Goal: Task Accomplishment & Management: Complete application form

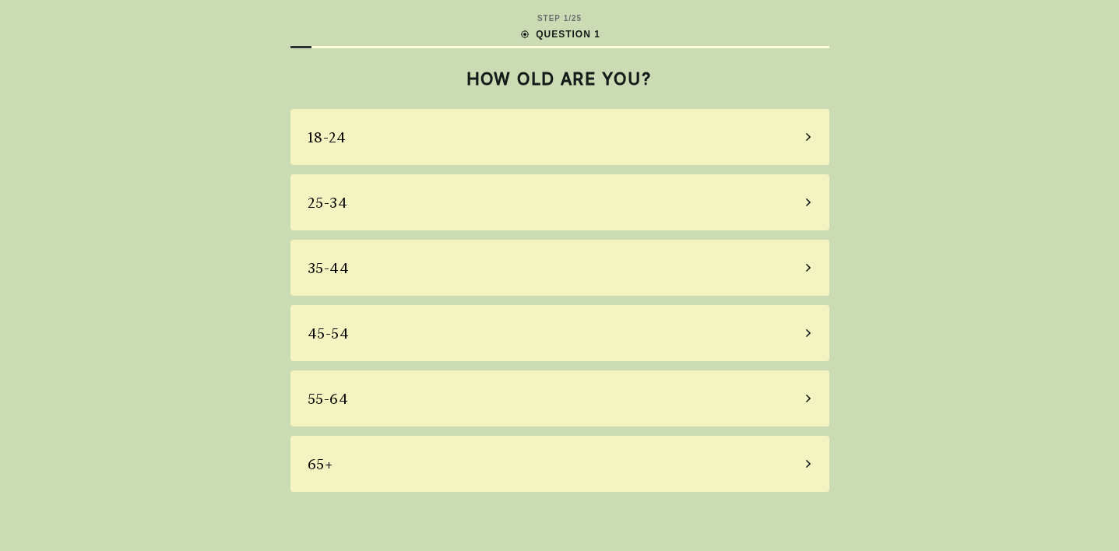
click at [595, 276] on div "35-44" at bounding box center [560, 268] width 539 height 56
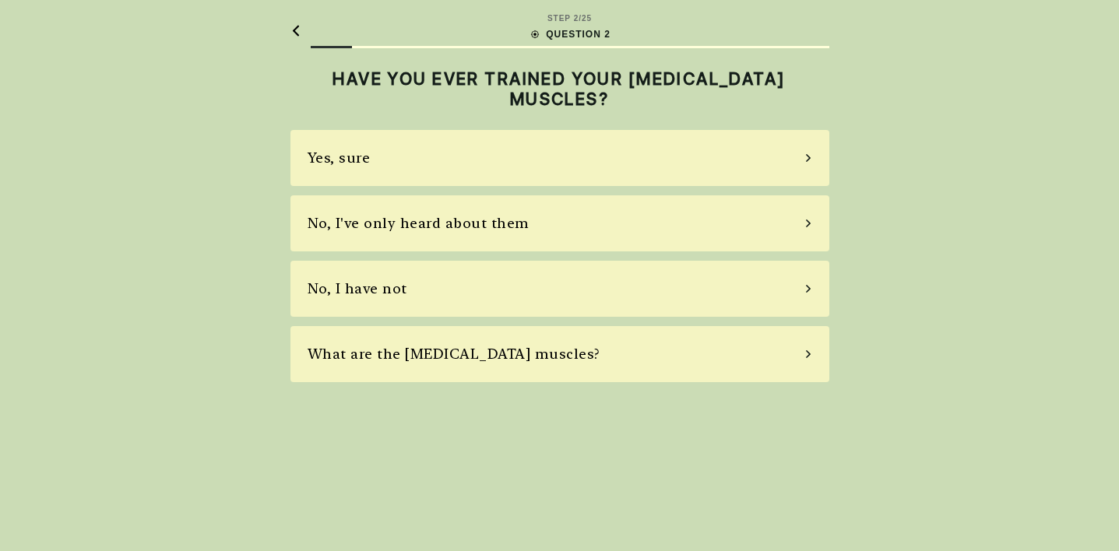
click at [590, 297] on div "No, I have not" at bounding box center [560, 289] width 539 height 56
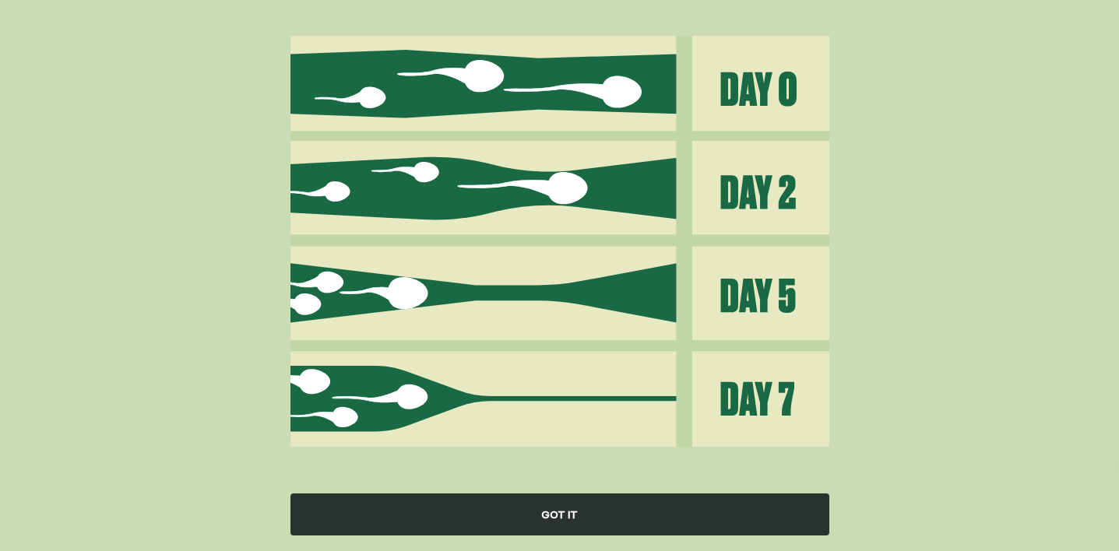
scroll to position [180, 0]
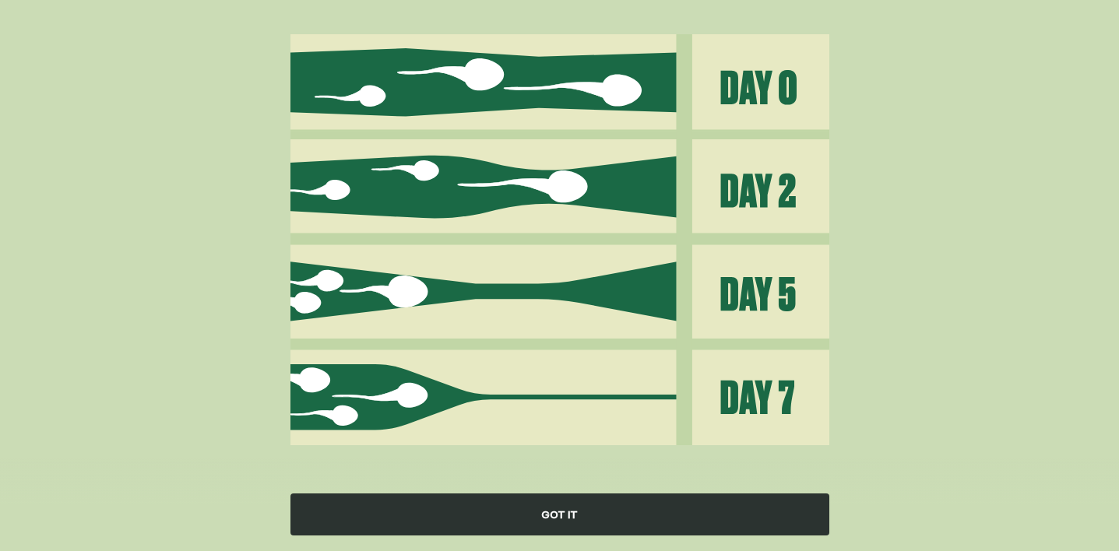
click at [620, 514] on div "GOT IT" at bounding box center [560, 515] width 539 height 42
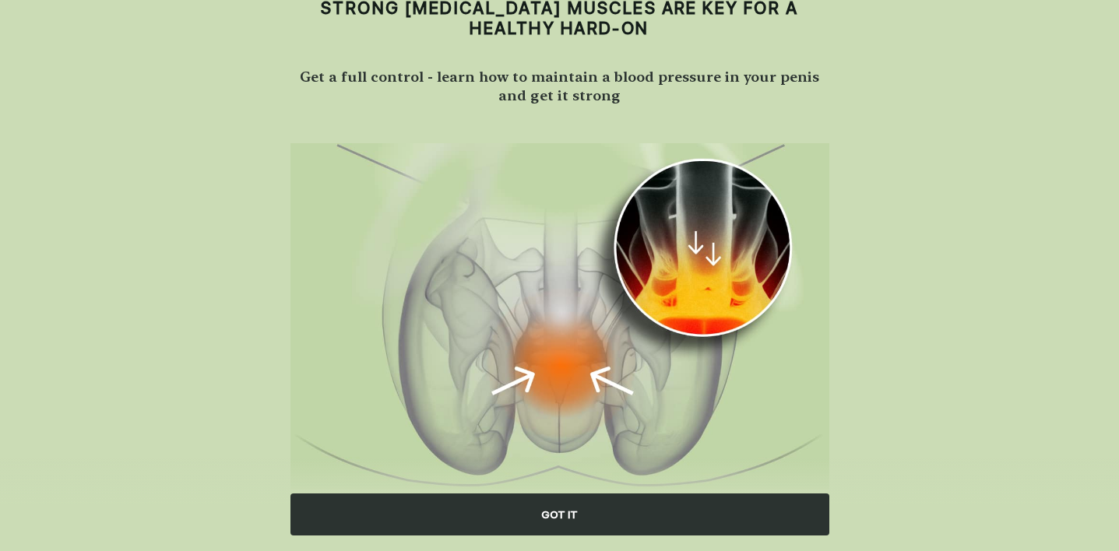
scroll to position [114, 0]
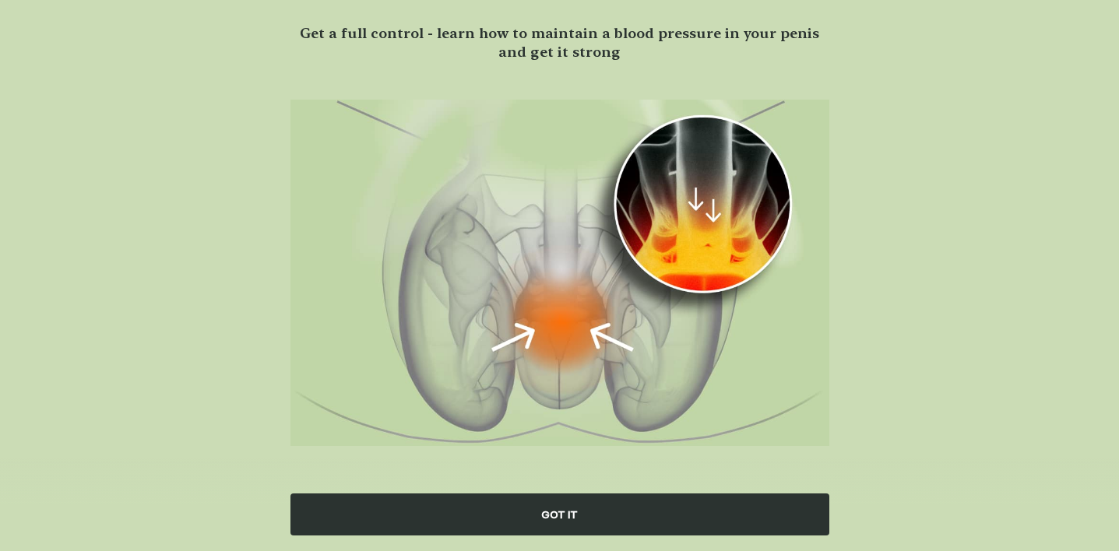
click at [636, 517] on div "GOT IT" at bounding box center [560, 515] width 539 height 42
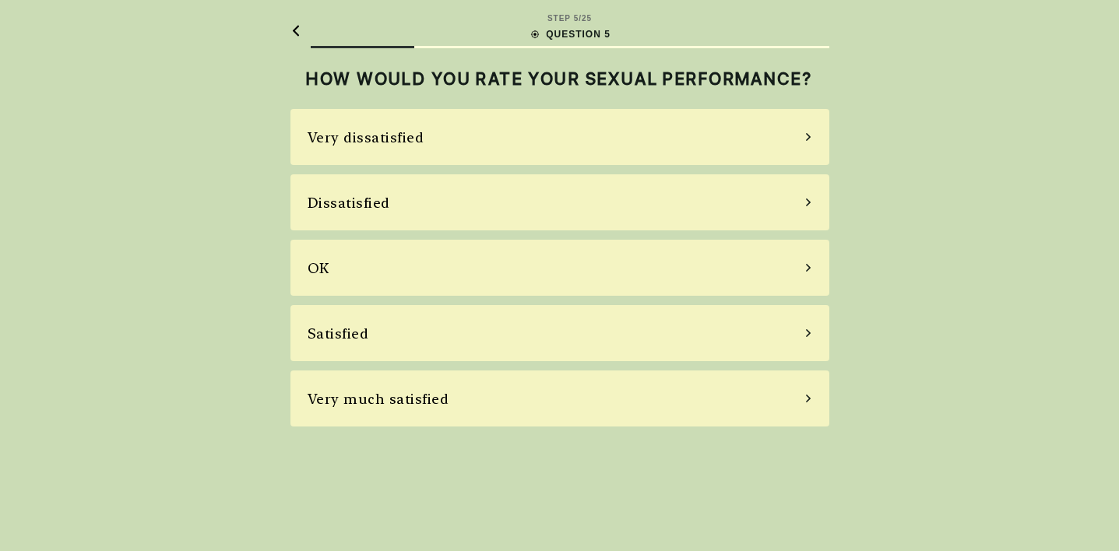
click at [710, 142] on div "Very dissatisfied" at bounding box center [560, 137] width 539 height 56
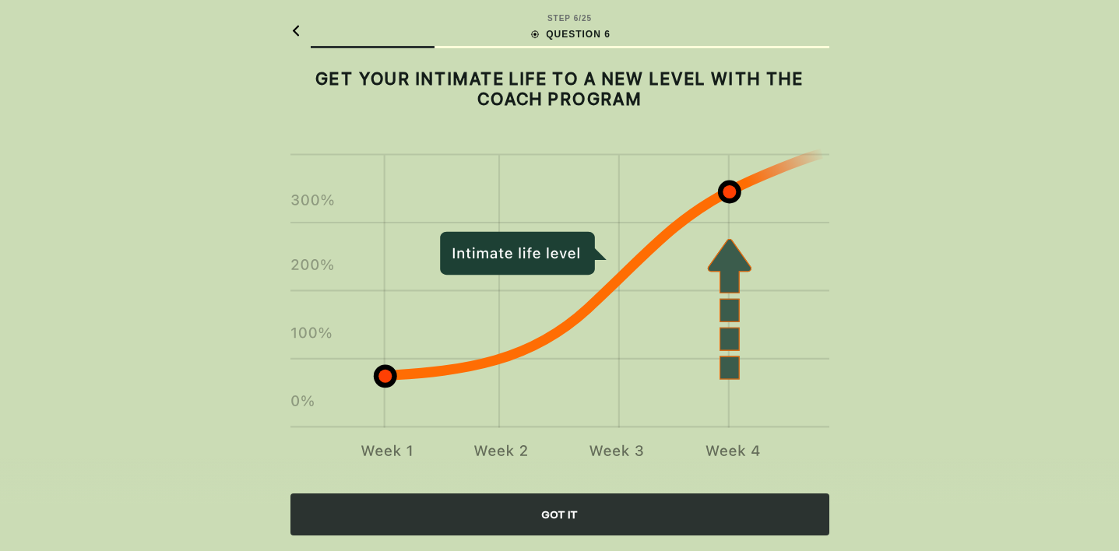
scroll to position [14, 0]
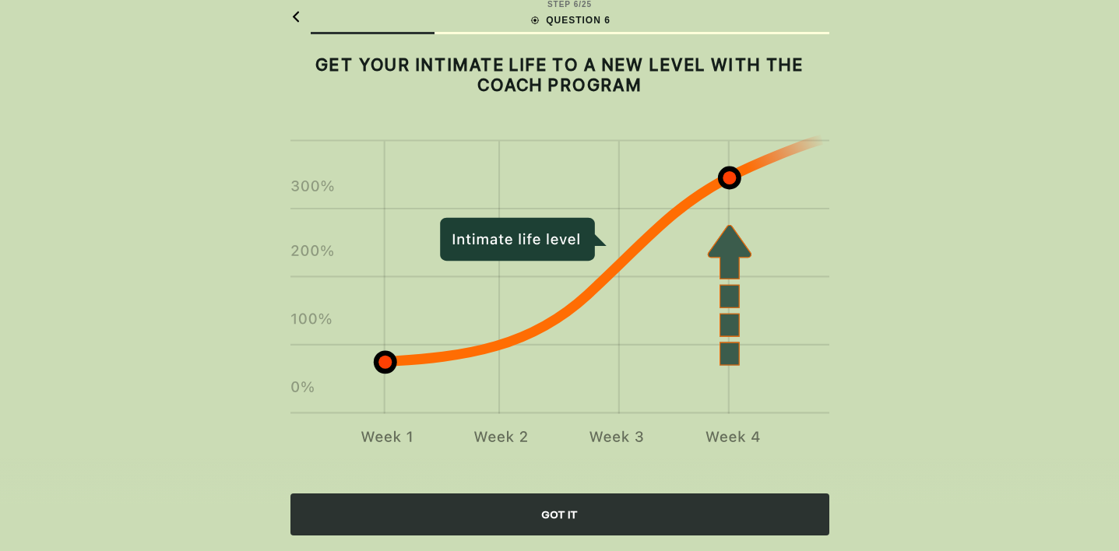
click at [643, 512] on div "GOT IT" at bounding box center [560, 515] width 539 height 42
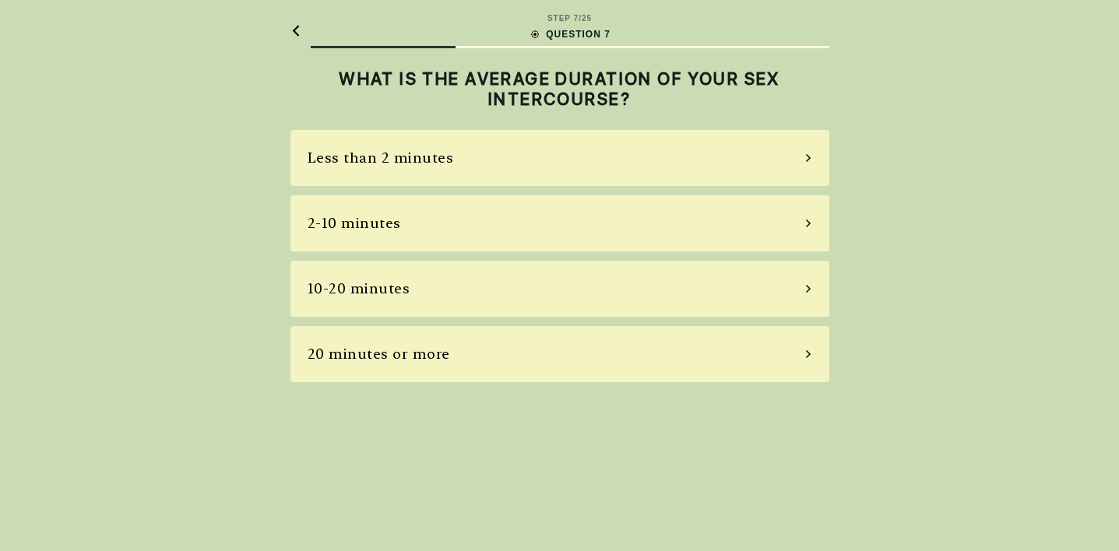
click at [724, 160] on div "Less than 2 minutes" at bounding box center [560, 158] width 539 height 56
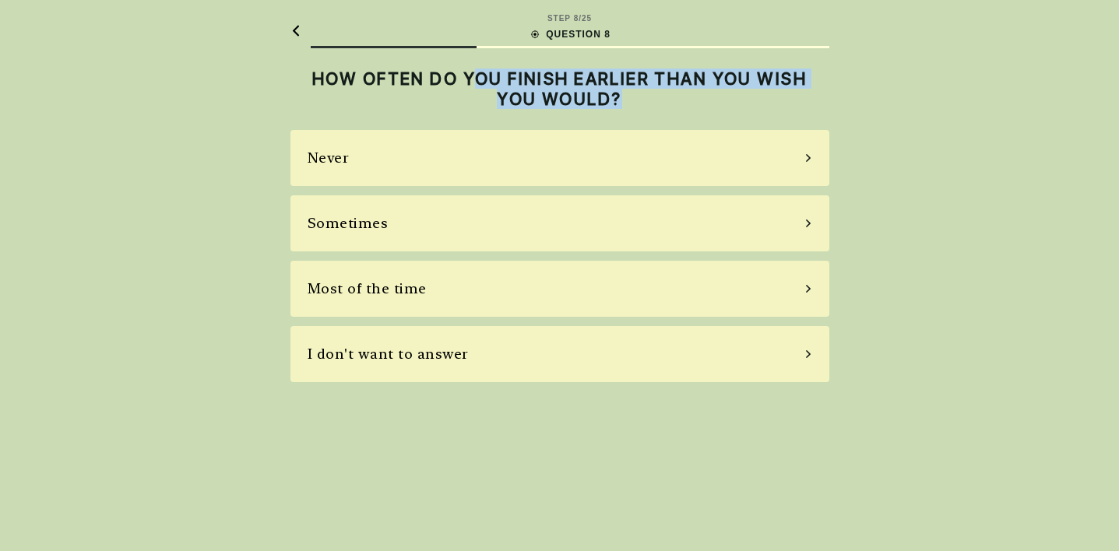
drag, startPoint x: 475, startPoint y: 72, endPoint x: 751, endPoint y: 95, distance: 276.6
click at [751, 95] on h2 "HOW OFTEN DO YOU FINISH EARLIER THAN YOU WISH YOU WOULD?" at bounding box center [560, 89] width 539 height 41
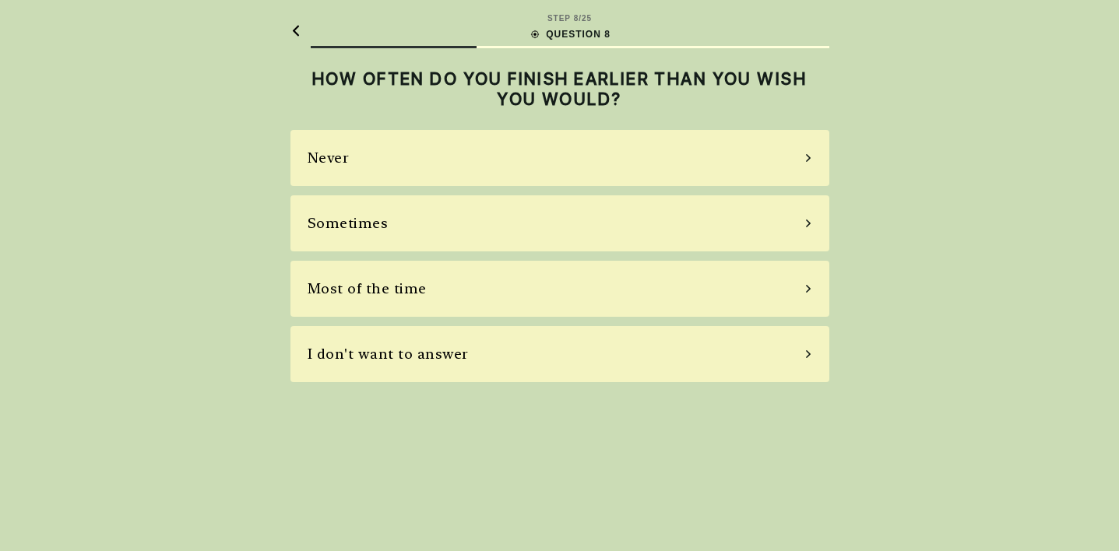
click at [759, 293] on div "Most of the time" at bounding box center [560, 289] width 539 height 56
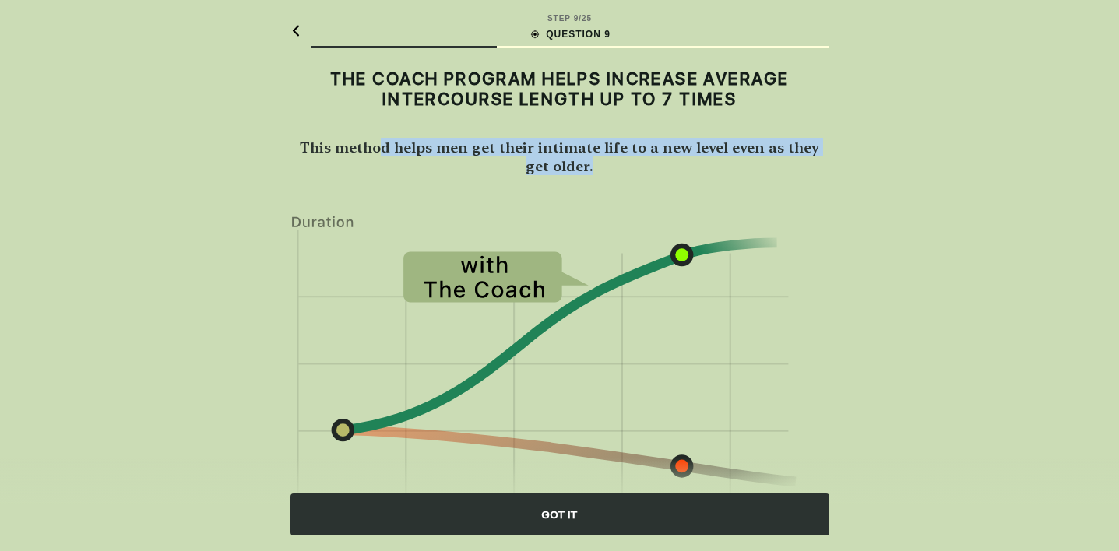
drag, startPoint x: 378, startPoint y: 148, endPoint x: 652, endPoint y: 167, distance: 274.8
click at [652, 167] on h2 "This method helps men get their intimate life to a new level even as they get o…" at bounding box center [560, 156] width 539 height 37
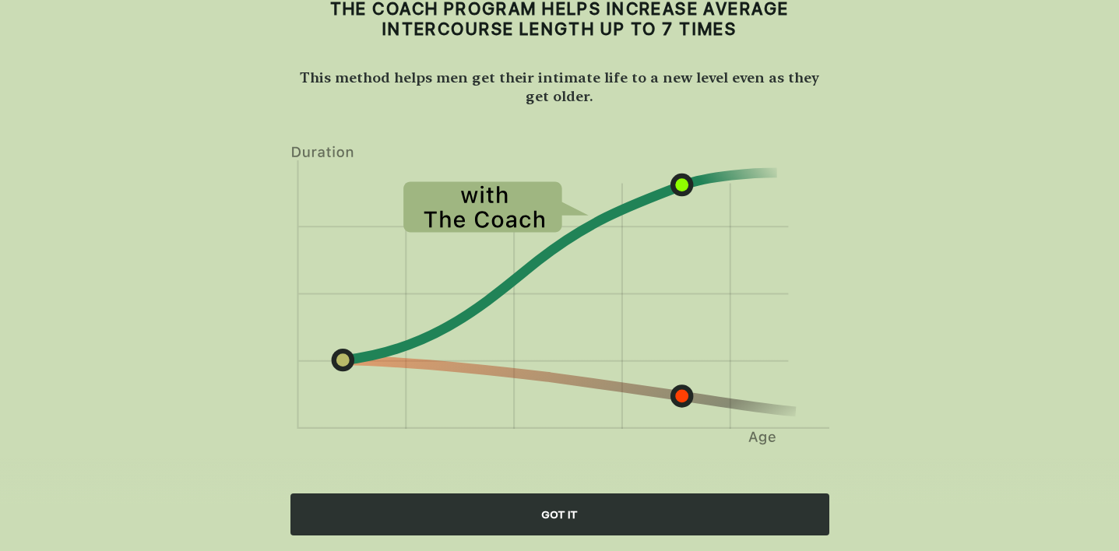
click at [620, 511] on div "GOT IT" at bounding box center [560, 515] width 539 height 42
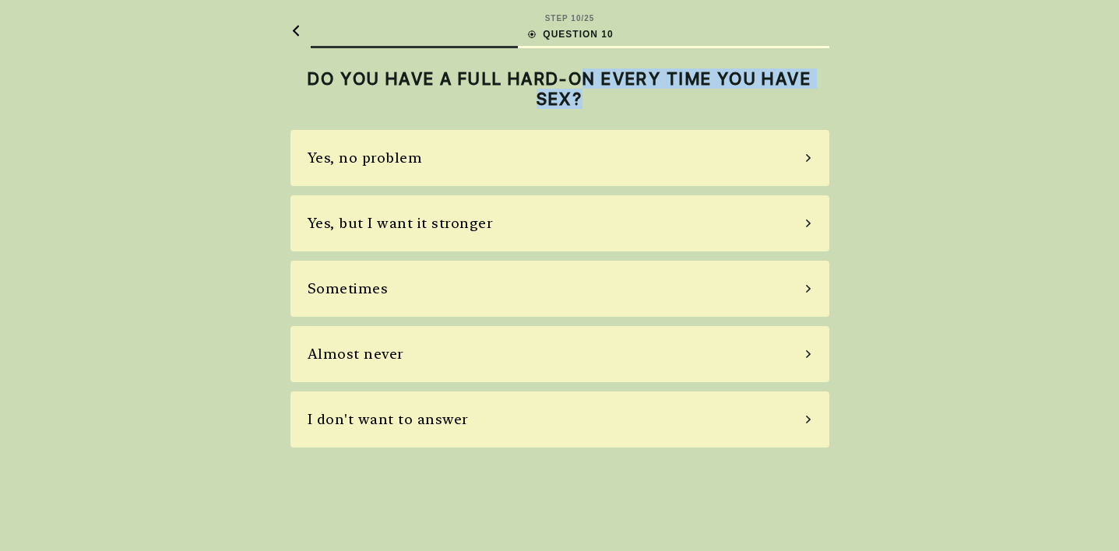
drag, startPoint x: 584, startPoint y: 72, endPoint x: 798, endPoint y: 103, distance: 215.6
click at [798, 103] on h2 "DO YOU HAVE A FULL HARD-ON EVERY TIME YOU HAVE SEX?" at bounding box center [560, 89] width 539 height 41
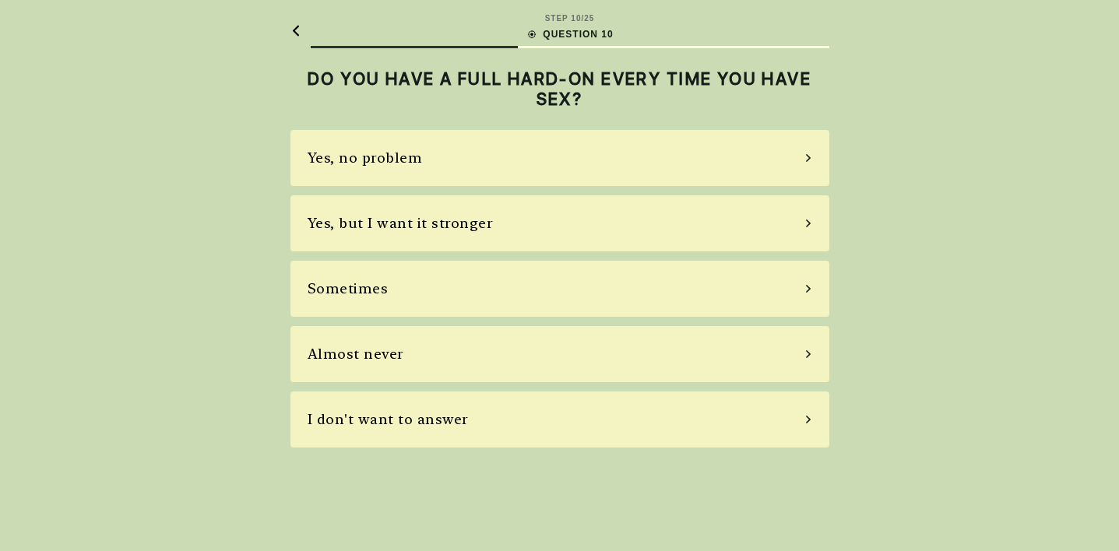
click at [798, 418] on div "I don't want to answer" at bounding box center [560, 420] width 539 height 56
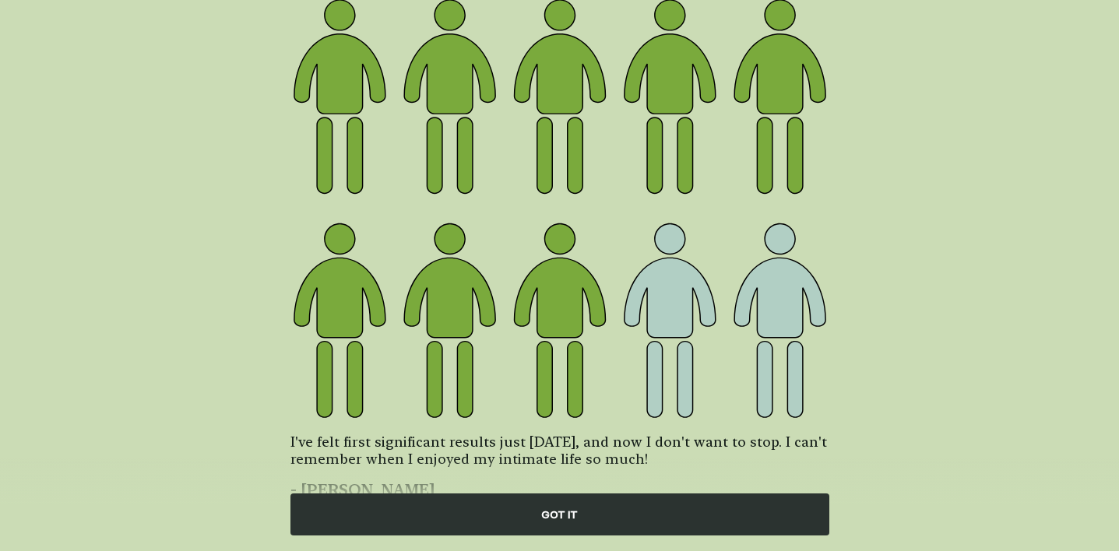
scroll to position [206, 0]
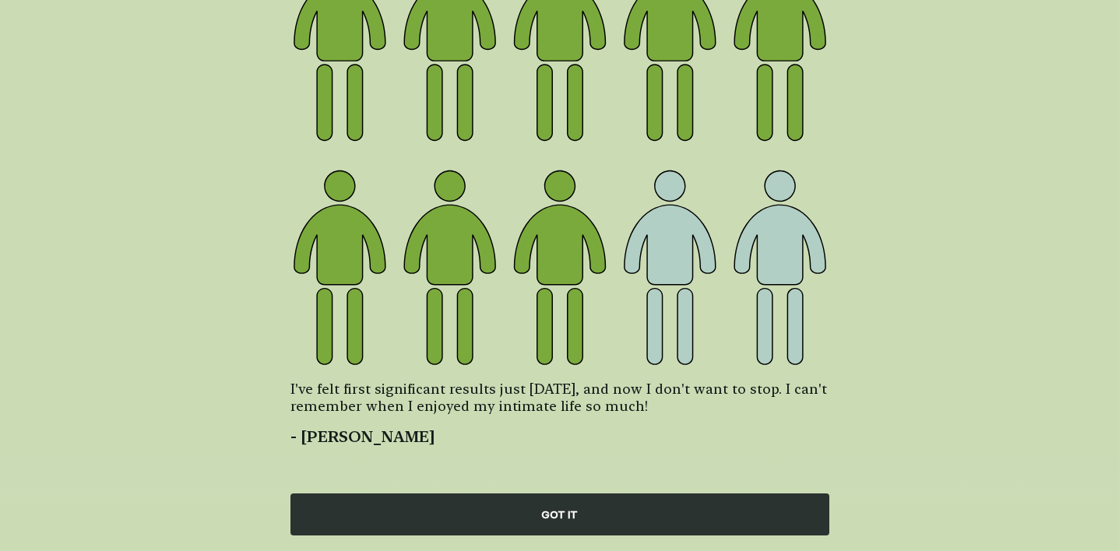
drag, startPoint x: 318, startPoint y: 388, endPoint x: 808, endPoint y: 412, distance: 491.3
click at [808, 412] on span "I've felt first significant results just [DATE], and now I don't want to stop. …" at bounding box center [560, 398] width 539 height 35
click at [563, 509] on div "GOT IT" at bounding box center [560, 515] width 539 height 42
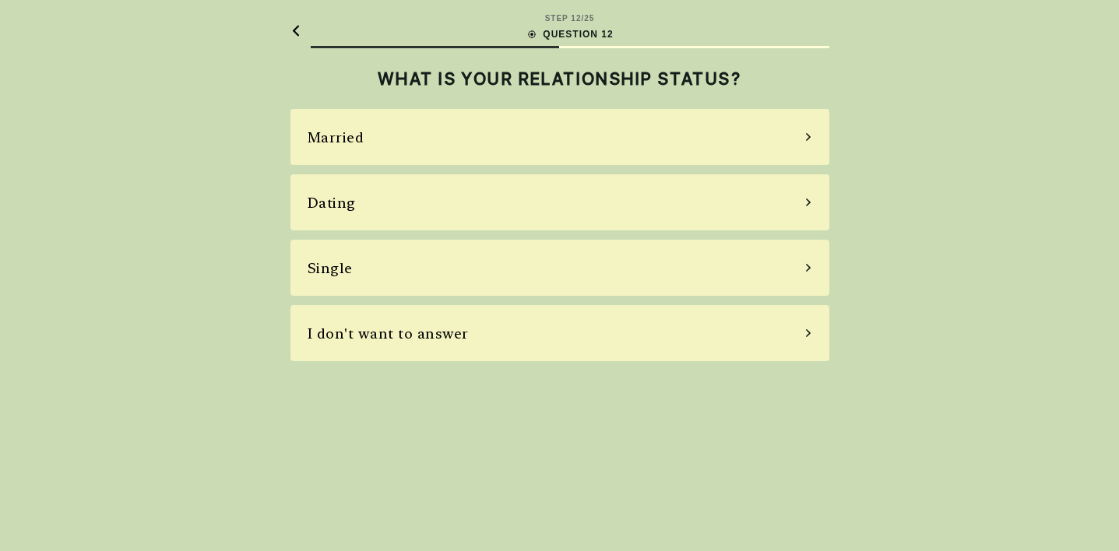
scroll to position [0, 0]
click at [616, 329] on div "I don't want to answer" at bounding box center [560, 333] width 539 height 56
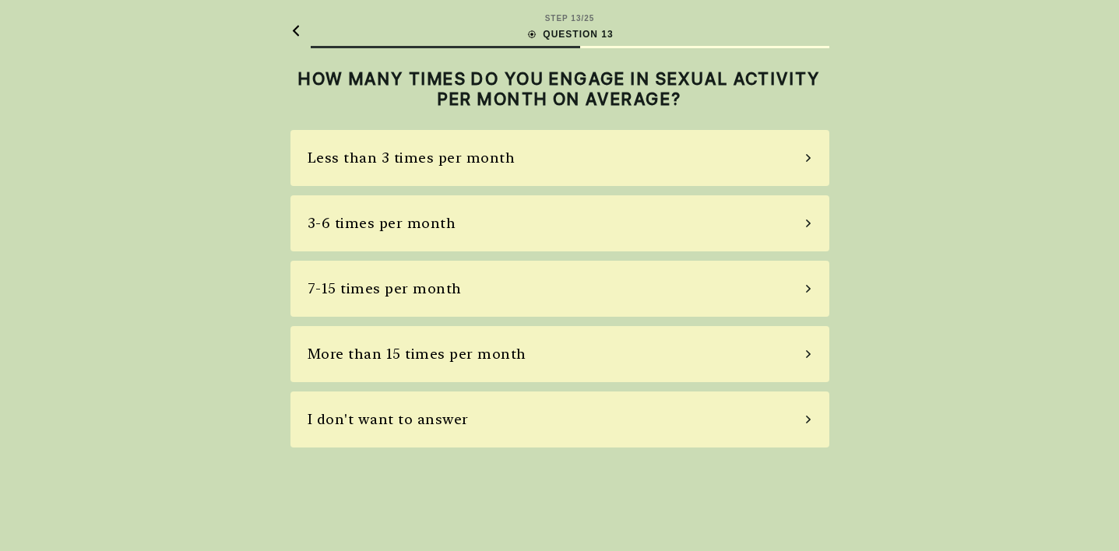
click at [539, 424] on div "I don't want to answer" at bounding box center [560, 420] width 539 height 56
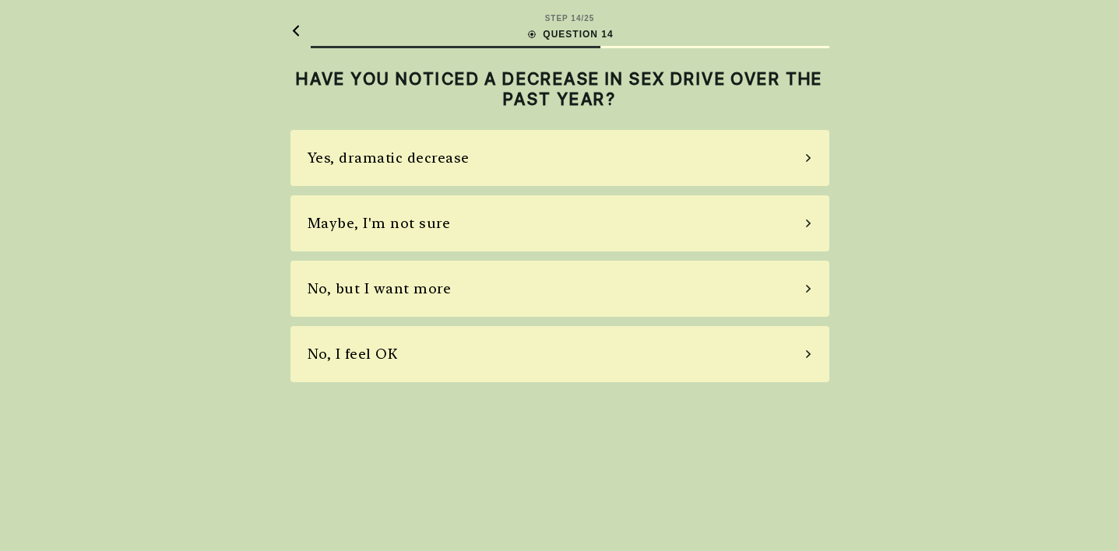
click at [547, 362] on div "No, I feel OK" at bounding box center [560, 354] width 539 height 56
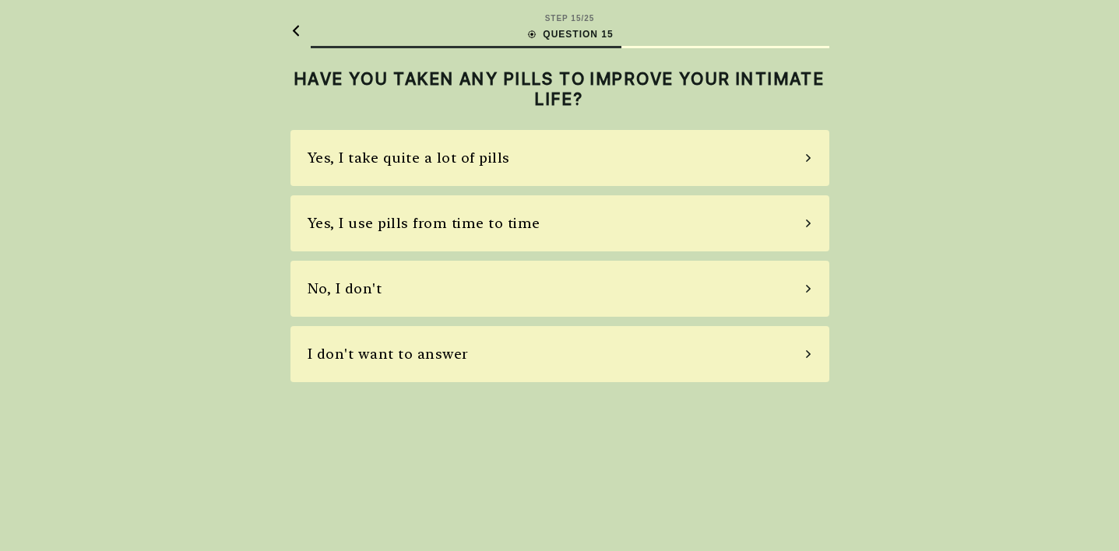
click at [464, 282] on div "No, I don't" at bounding box center [560, 289] width 539 height 56
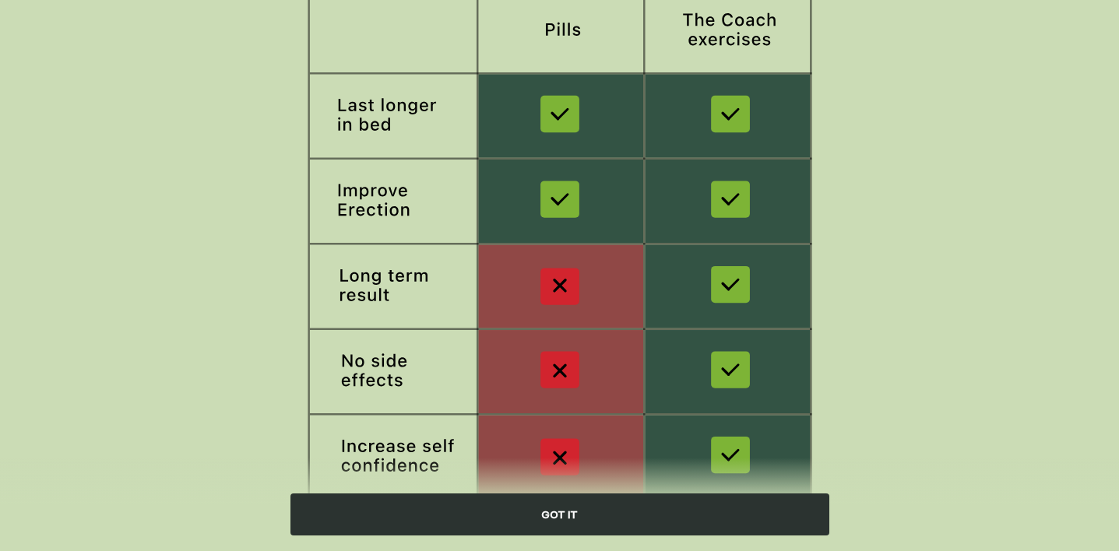
scroll to position [252, 0]
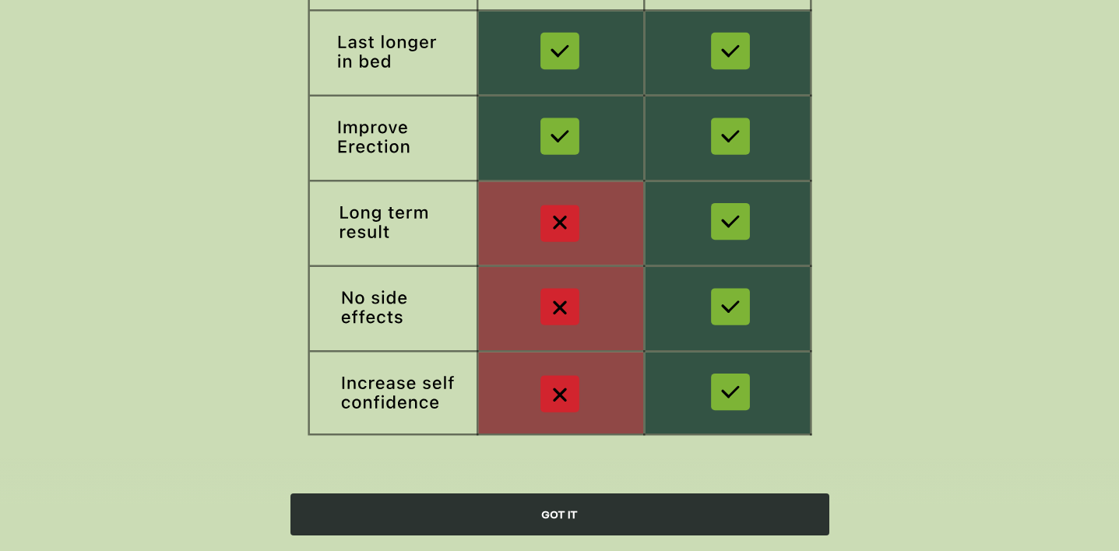
click at [544, 519] on div "GOT IT" at bounding box center [560, 515] width 539 height 42
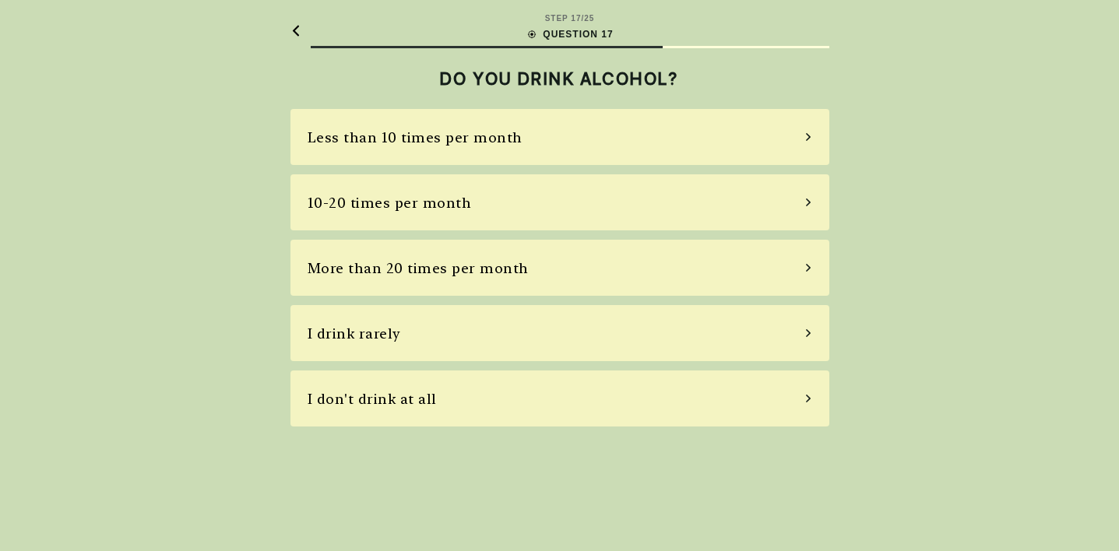
scroll to position [0, 0]
click at [587, 396] on div "I don't drink at all" at bounding box center [560, 399] width 539 height 56
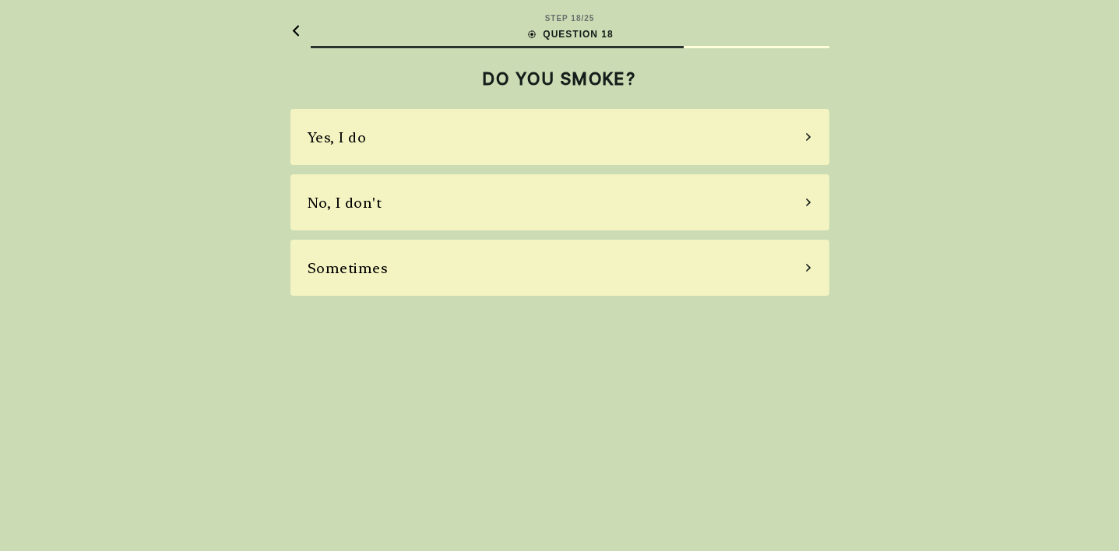
click at [629, 213] on div "No, I don't" at bounding box center [560, 202] width 539 height 56
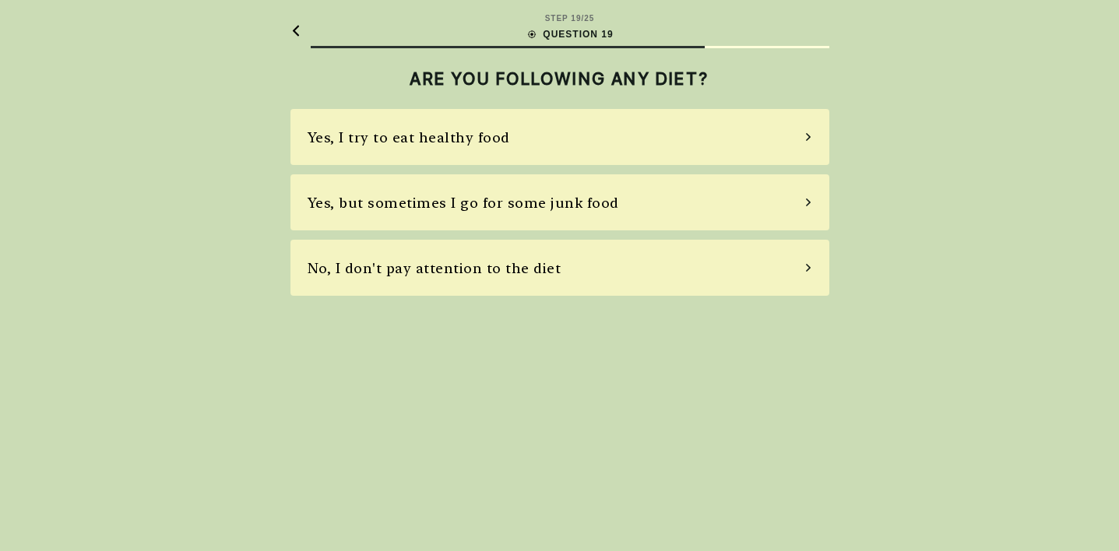
click at [621, 144] on div "Yes, I try to eat healthy food" at bounding box center [560, 137] width 539 height 56
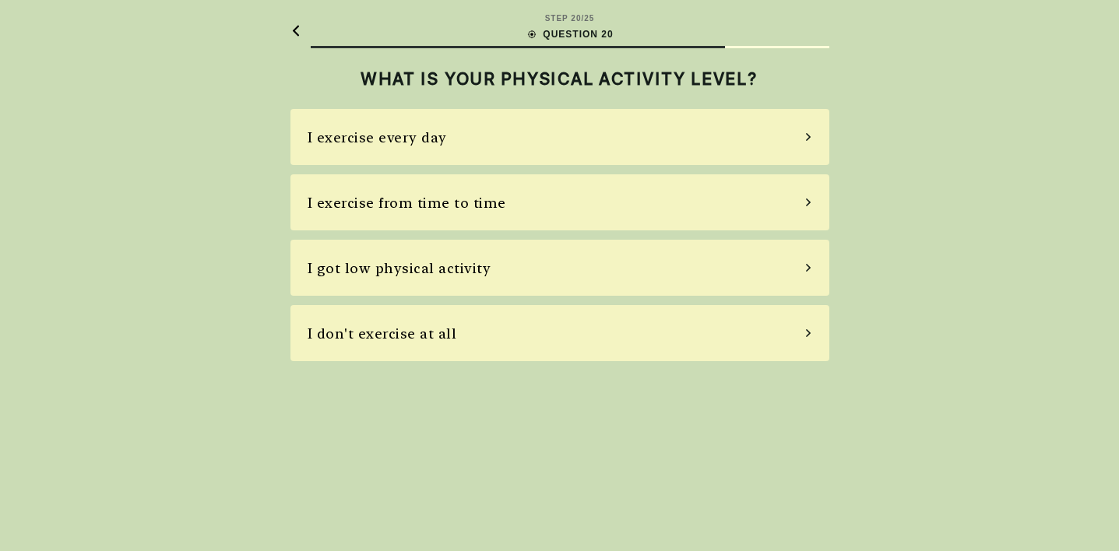
click at [622, 146] on div "I exercise every day" at bounding box center [560, 137] width 539 height 56
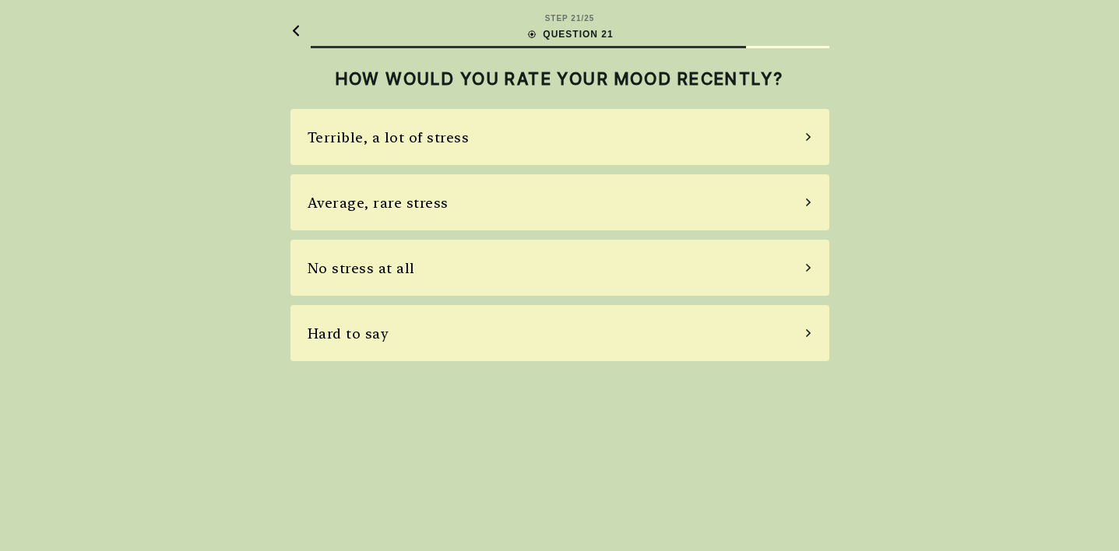
click at [625, 219] on div "Average, rare stress" at bounding box center [560, 202] width 539 height 56
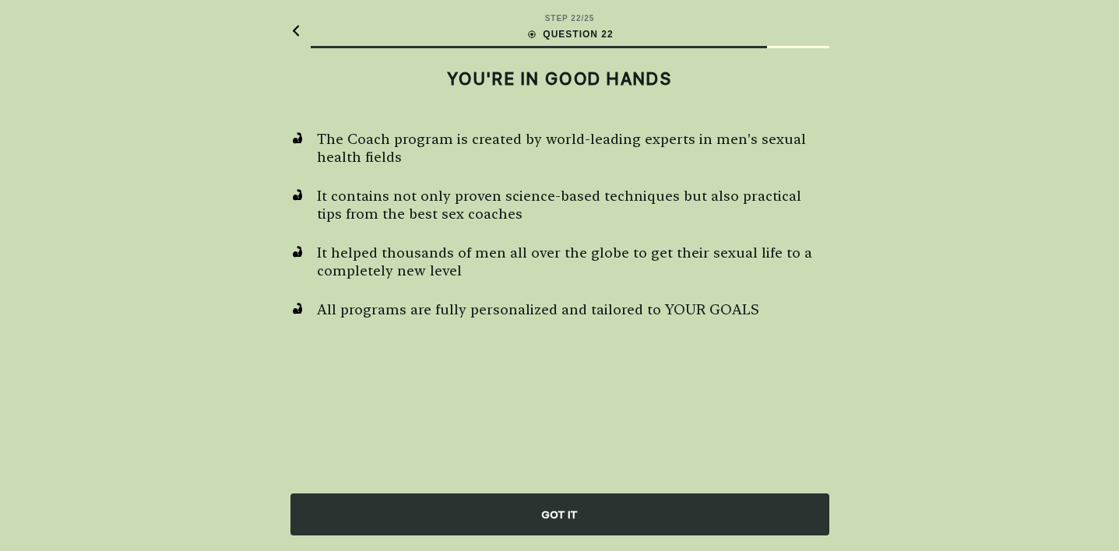
click at [586, 509] on div "GOT IT" at bounding box center [560, 515] width 539 height 42
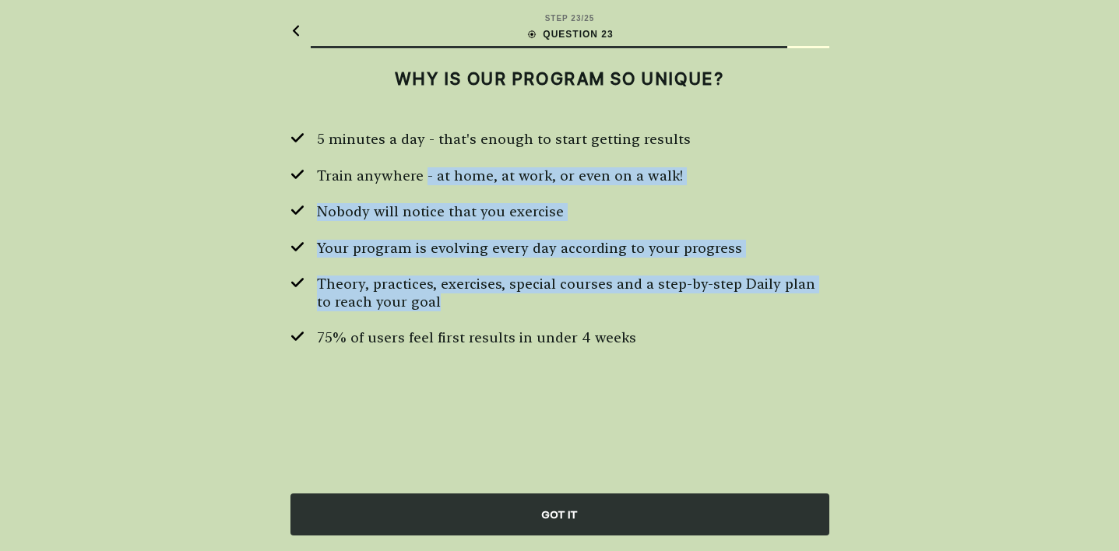
drag, startPoint x: 424, startPoint y: 174, endPoint x: 685, endPoint y: 301, distance: 290.5
click at [685, 301] on div "5 minutes a day - that's enough to start getting results Train anywhere - at ho…" at bounding box center [560, 239] width 539 height 217
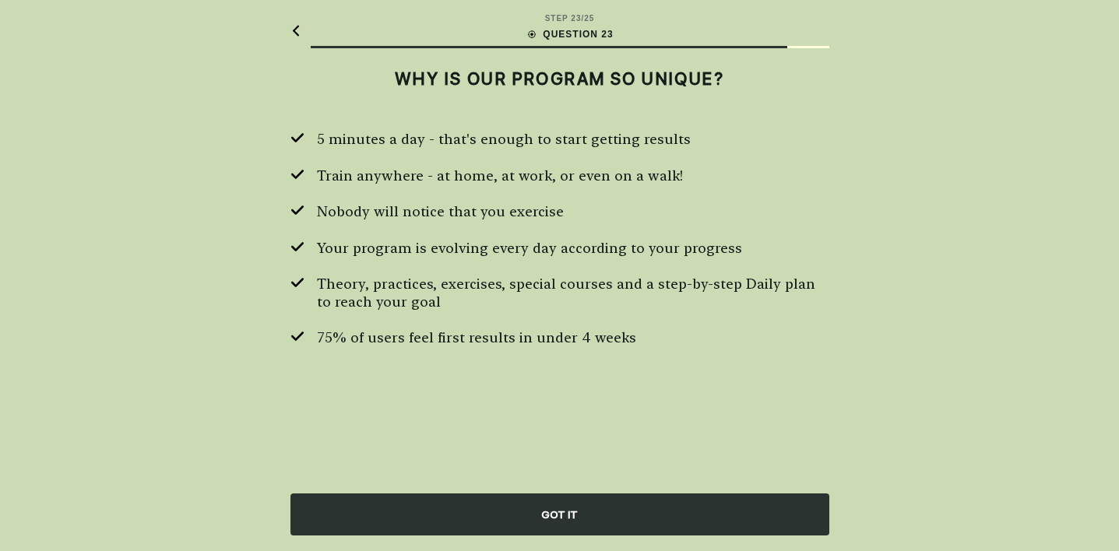
click at [604, 513] on div "GOT IT" at bounding box center [560, 515] width 539 height 42
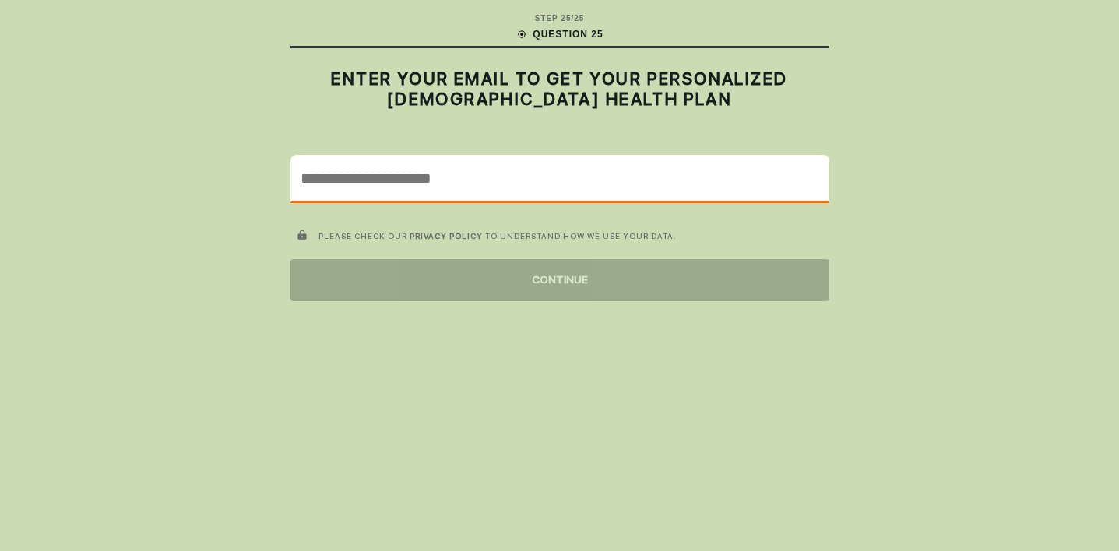
click at [584, 182] on input "email" at bounding box center [559, 178] width 537 height 45
type input "**********"
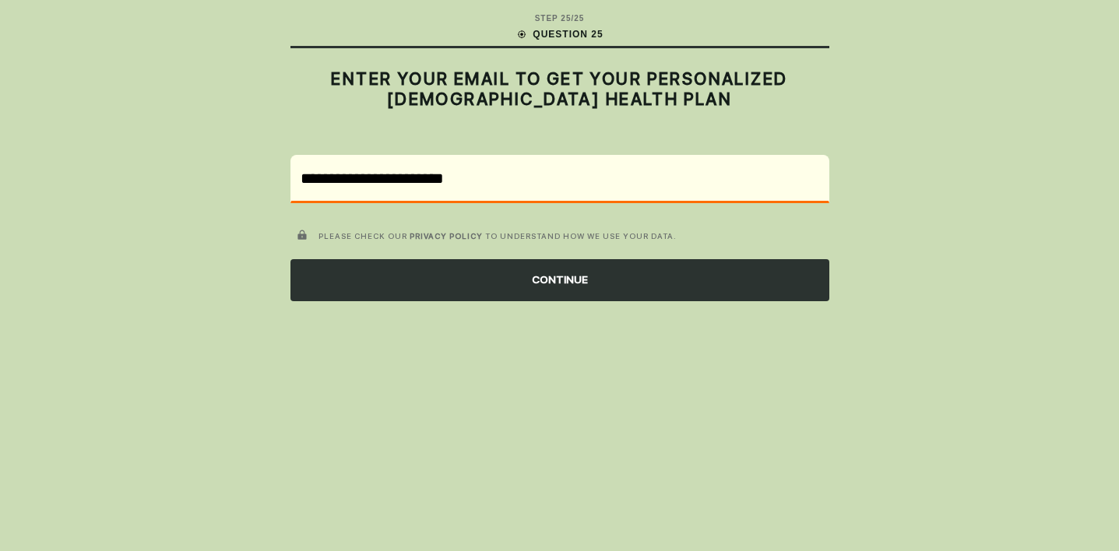
click at [576, 284] on div "CONTINUE" at bounding box center [560, 280] width 539 height 42
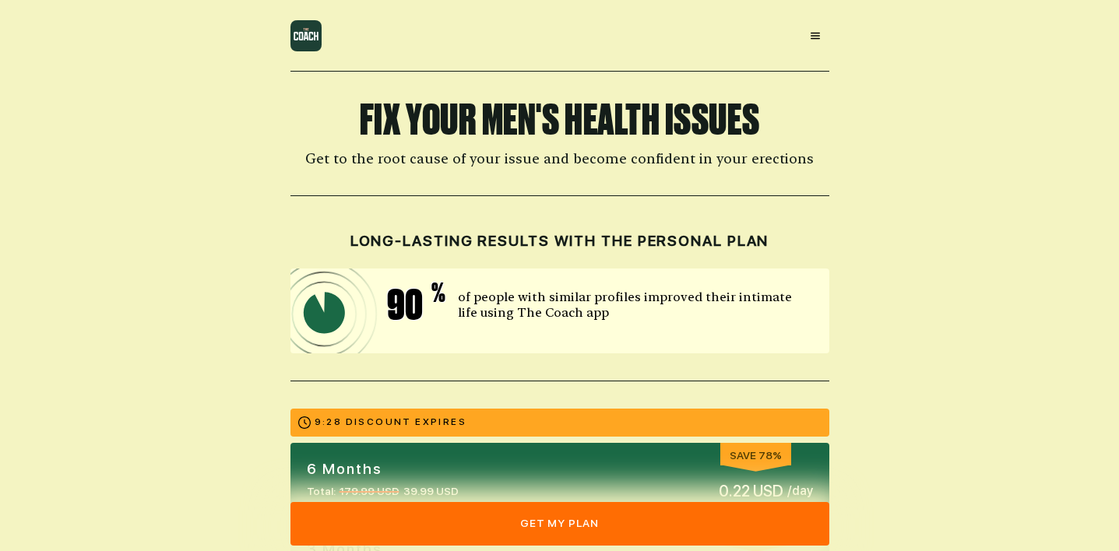
click at [808, 39] on div at bounding box center [815, 36] width 27 height 27
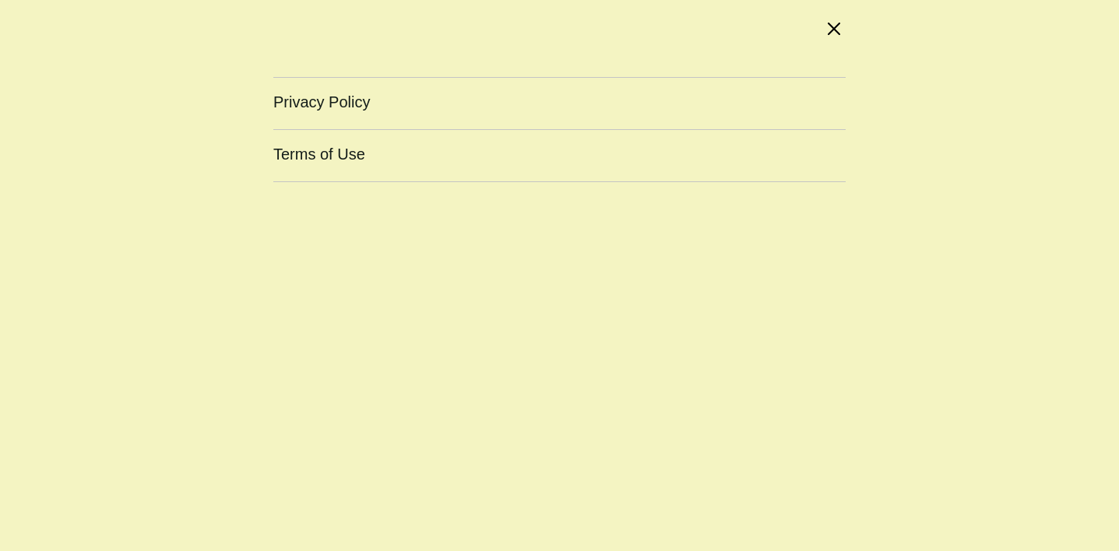
click at [833, 36] on div at bounding box center [834, 29] width 20 height 20
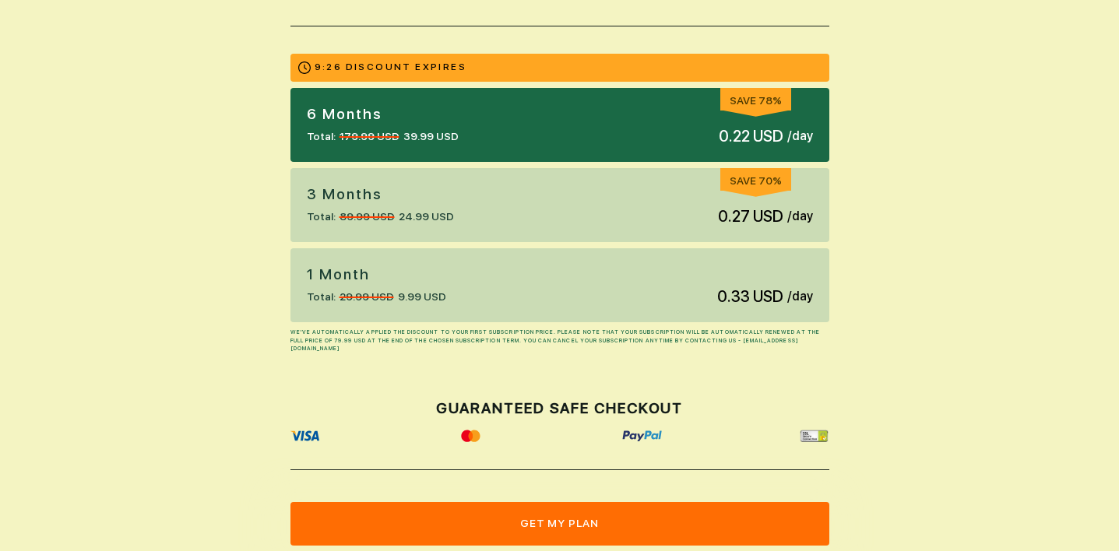
scroll to position [356, 0]
